Goal: Information Seeking & Learning: Learn about a topic

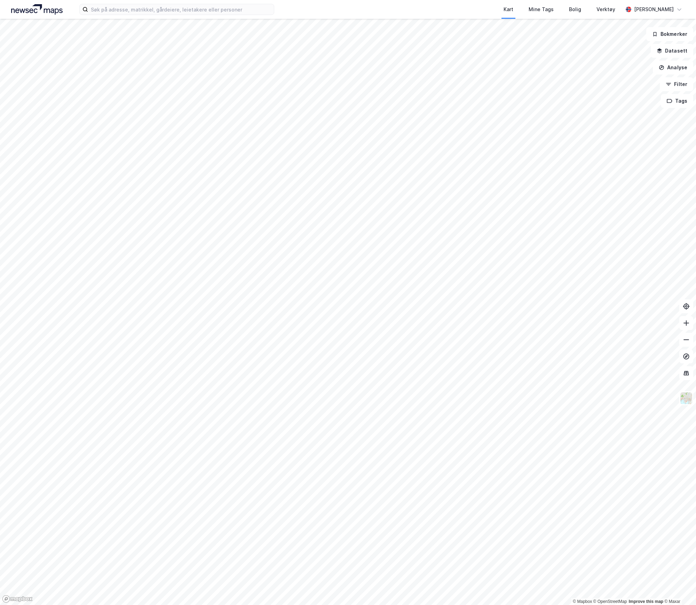
drag, startPoint x: 126, startPoint y: 15, endPoint x: 125, endPoint y: 6, distance: 9.8
click at [126, 15] on div "Kart Mine Tags Bolig Verktøy [PERSON_NAME]" at bounding box center [348, 9] width 696 height 19
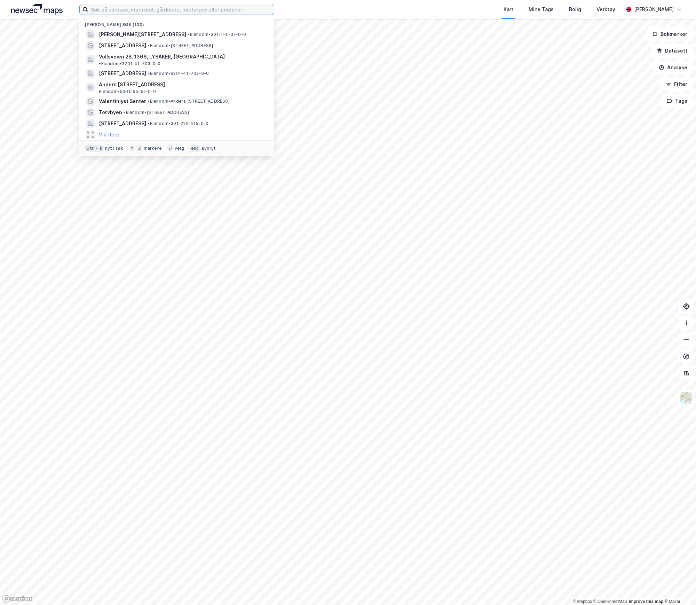
click at [125, 6] on input at bounding box center [181, 9] width 186 height 10
paste input "[STREET_ADDRESS]"
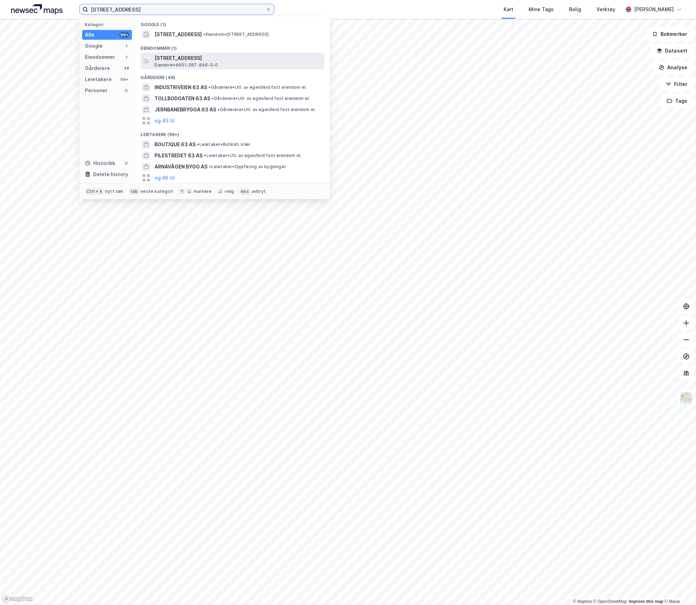
type input "[STREET_ADDRESS]"
click at [198, 61] on span "[STREET_ADDRESS]" at bounding box center [237, 58] width 167 height 8
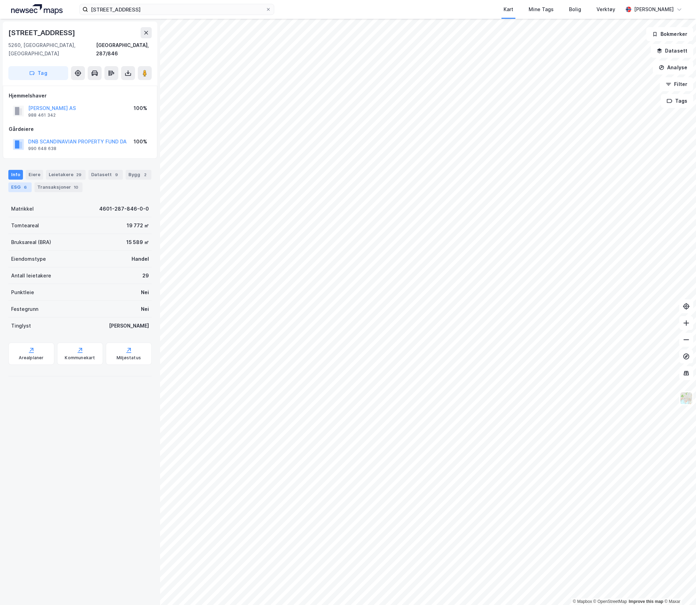
click at [32, 182] on div "ESG 6" at bounding box center [19, 187] width 23 height 10
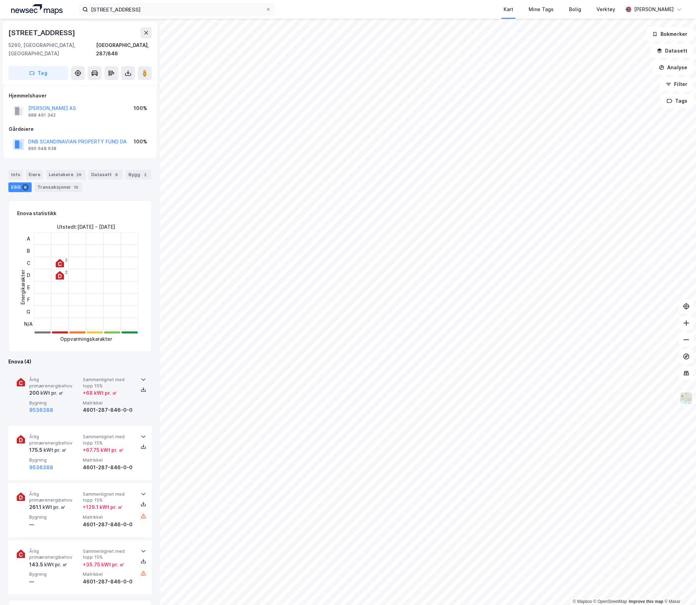
click at [56, 389] on div "kWt pr. ㎡" at bounding box center [51, 393] width 24 height 8
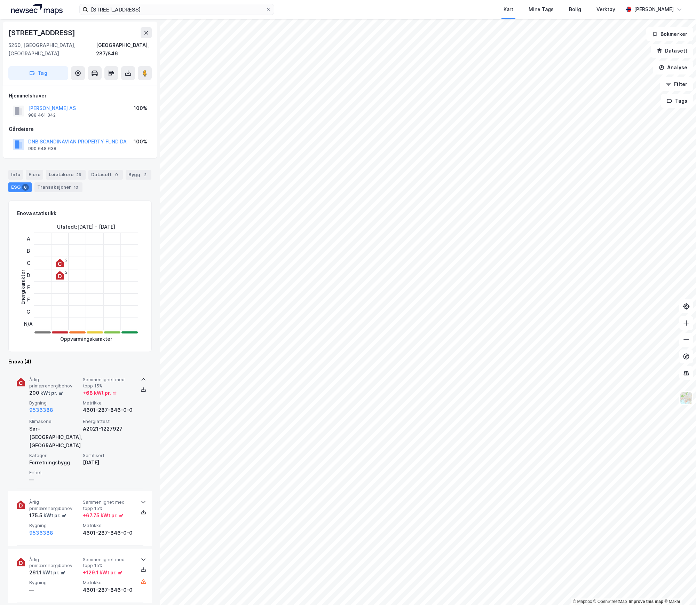
click at [63, 389] on div "kWt pr. ㎡" at bounding box center [51, 393] width 24 height 8
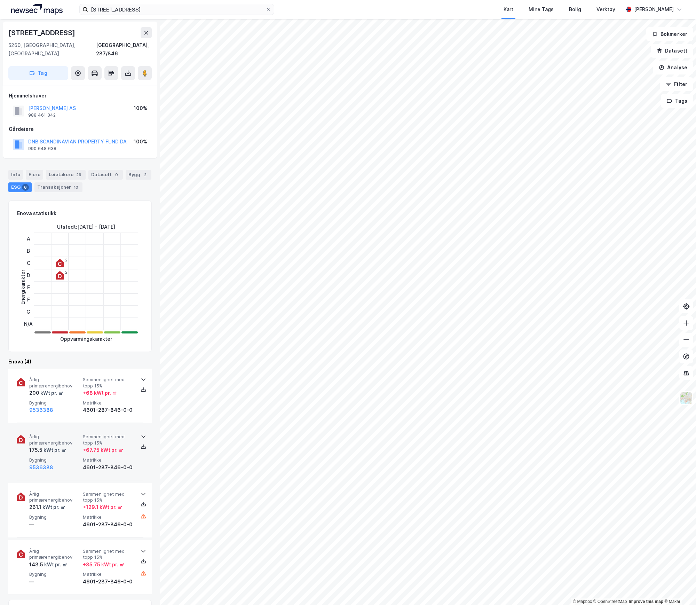
click at [66, 446] on div "175.5 kWt pr. ㎡" at bounding box center [54, 450] width 51 height 8
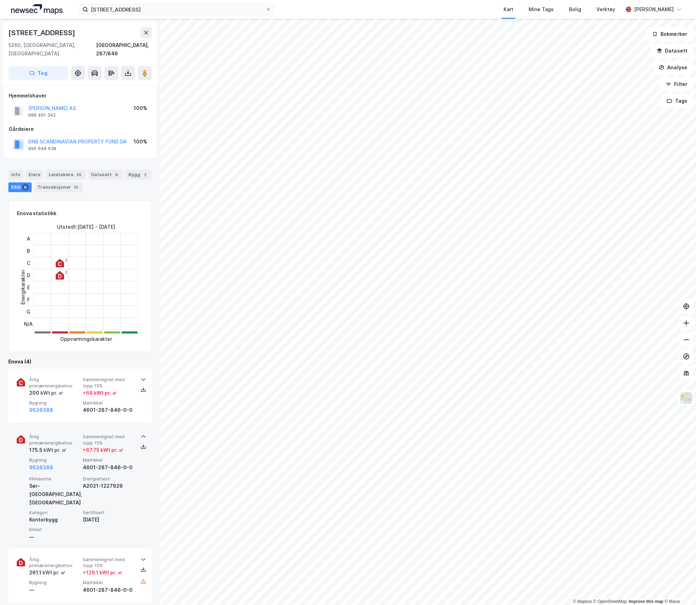
click at [66, 446] on div "175.5 kWt pr. ㎡" at bounding box center [54, 450] width 51 height 8
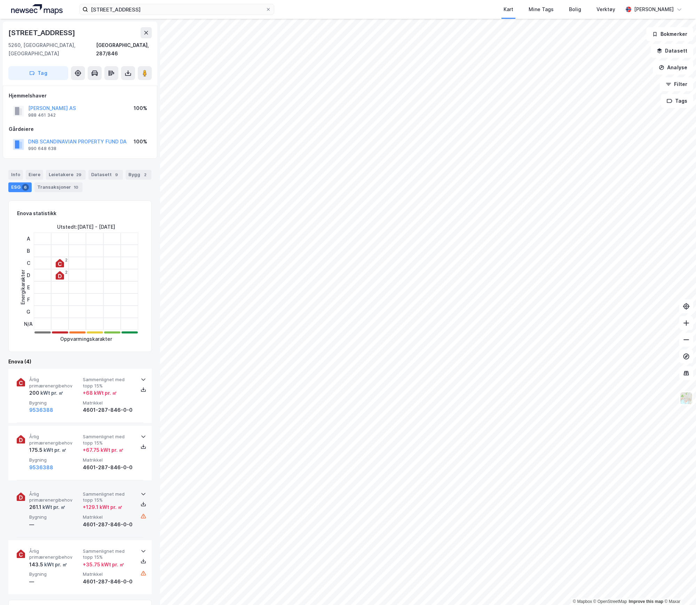
click at [69, 514] on span "Bygning" at bounding box center [54, 517] width 51 height 6
click at [69, 457] on span "Bygning" at bounding box center [54, 460] width 51 height 6
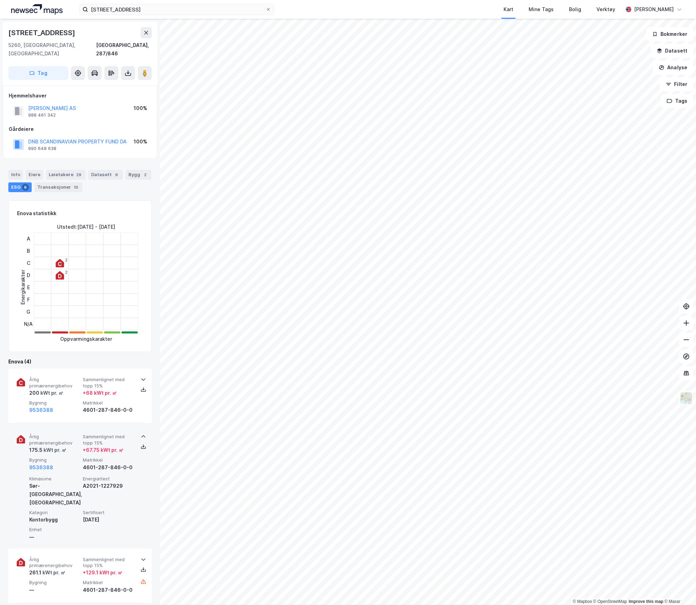
click at [69, 446] on div "Årlig primærenergibehov 175.5 kWt pr. ㎡ Sammenlignet med topp 15% + 67.75 kWt p…" at bounding box center [81, 453] width 104 height 38
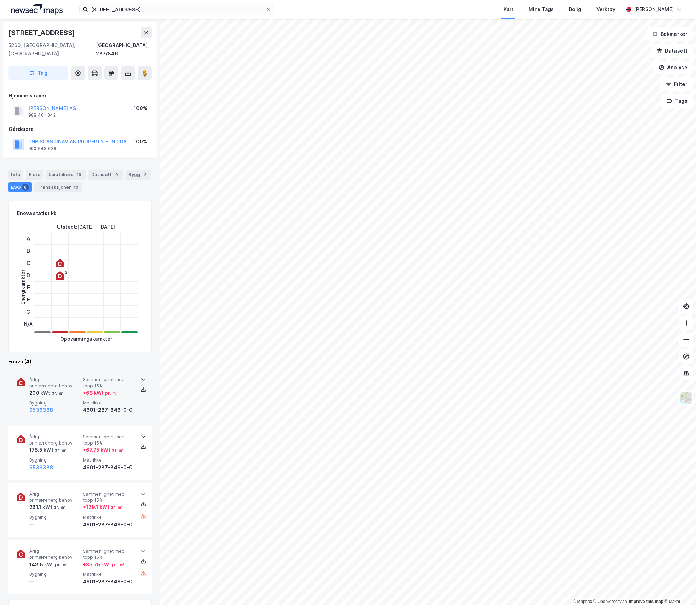
click at [68, 400] on span "Bygning" at bounding box center [54, 403] width 51 height 6
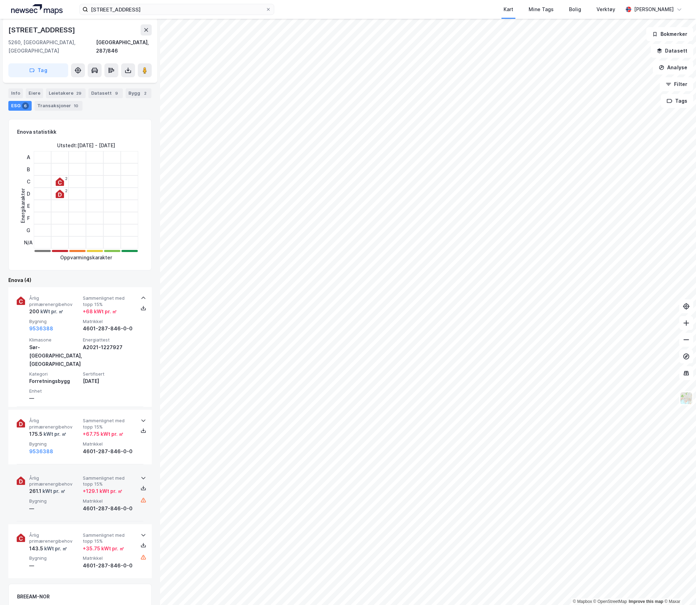
scroll to position [190, 0]
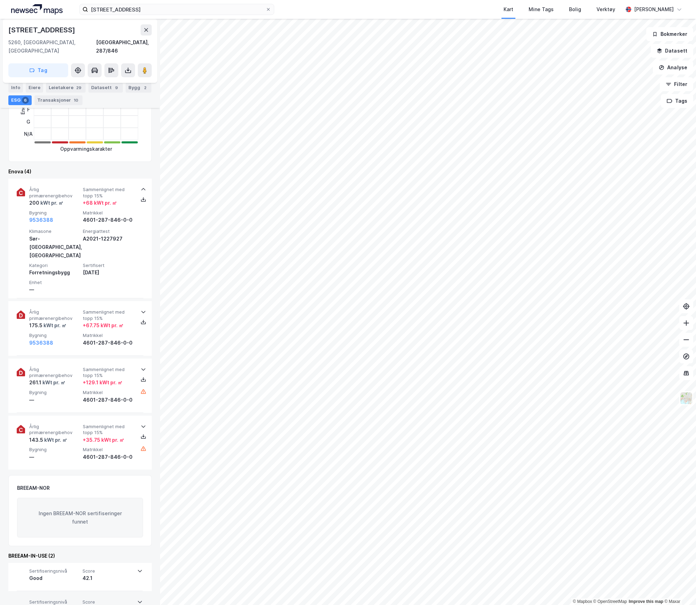
click at [60, 604] on div "Good" at bounding box center [54, 609] width 50 height 8
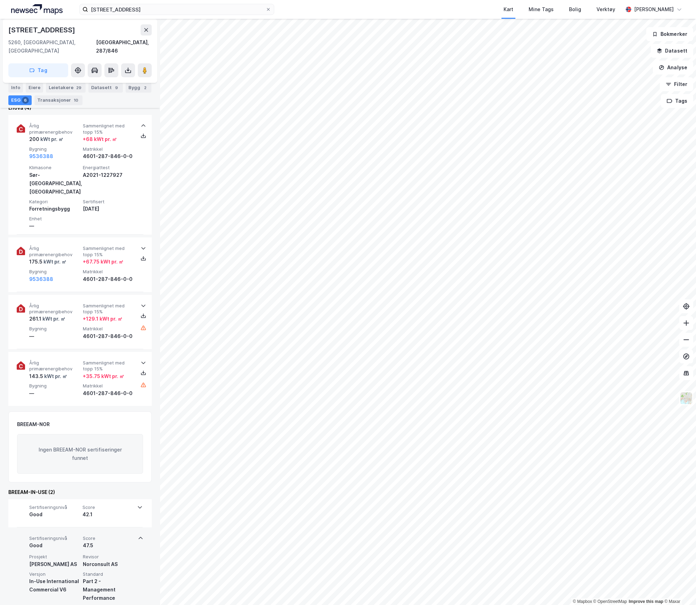
scroll to position [255, 0]
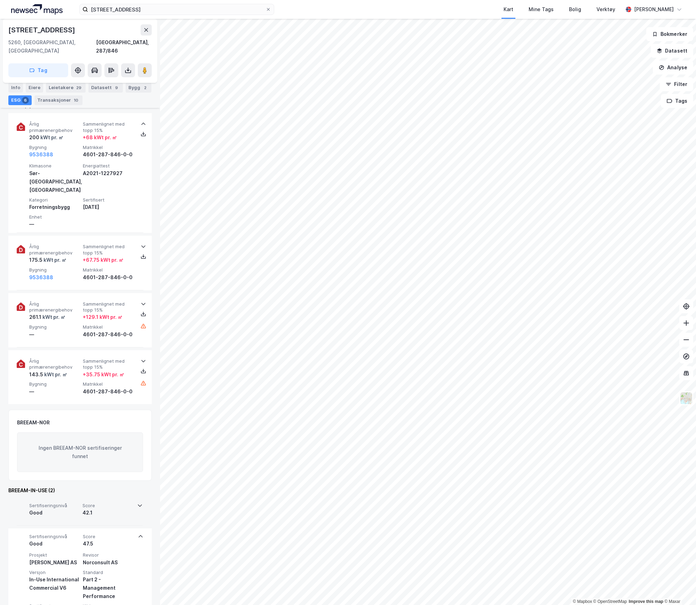
click at [67, 508] on div "Good" at bounding box center [54, 512] width 50 height 8
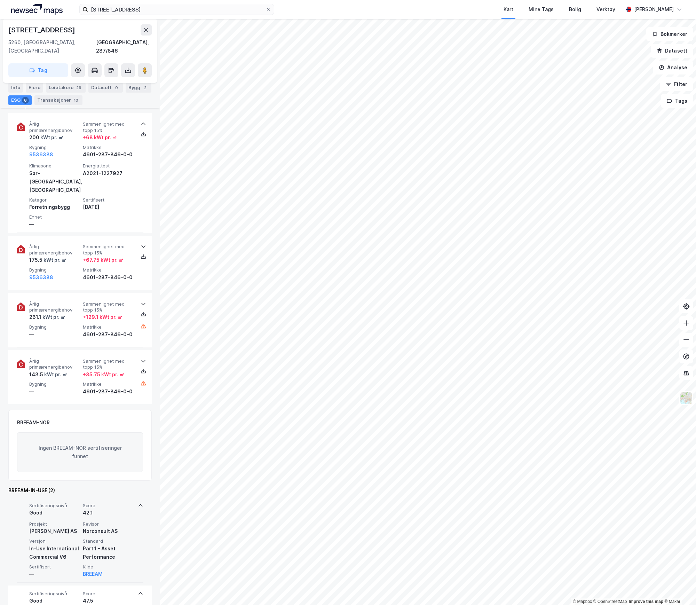
click at [67, 508] on div "Good" at bounding box center [54, 512] width 51 height 8
